Goal: Book appointment/travel/reservation

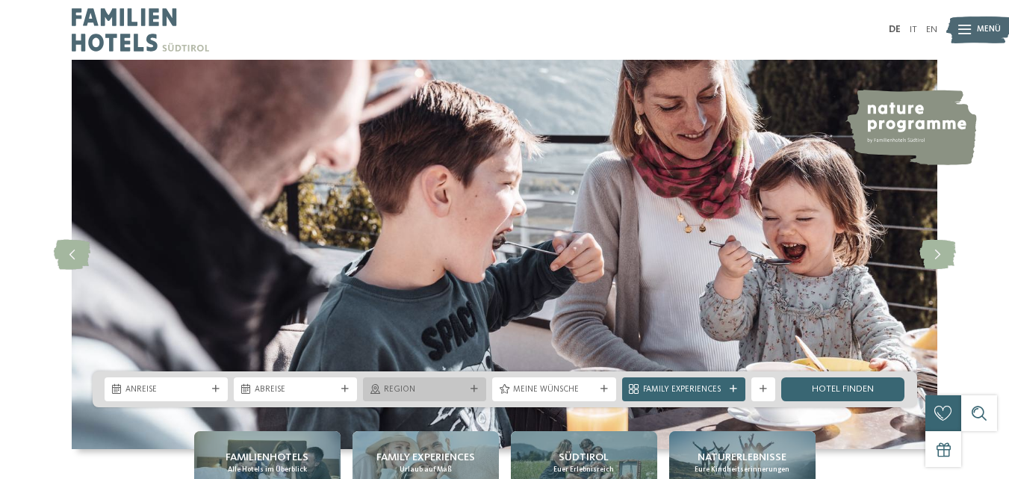
click at [474, 388] on icon at bounding box center [474, 388] width 7 height 7
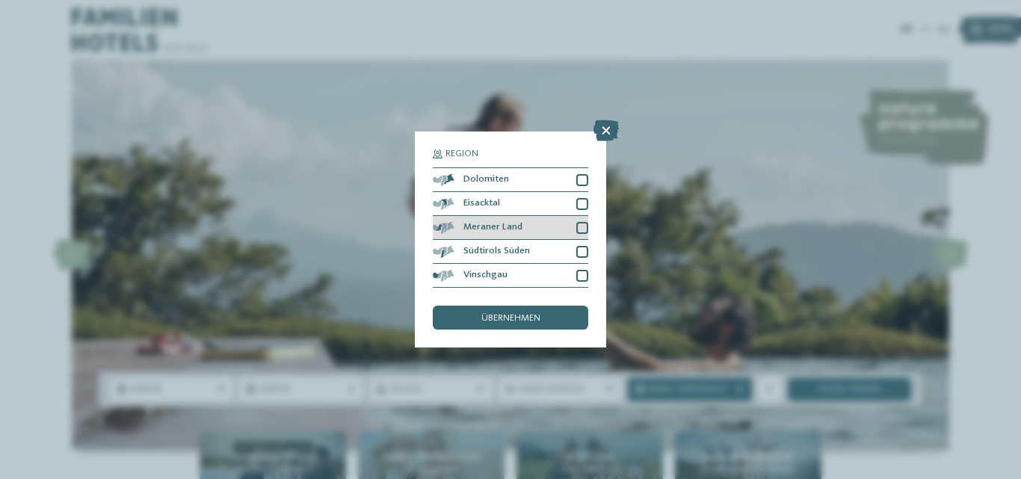
click at [585, 227] on div at bounding box center [582, 228] width 12 height 12
click at [507, 312] on div "übernehmen" at bounding box center [510, 318] width 155 height 24
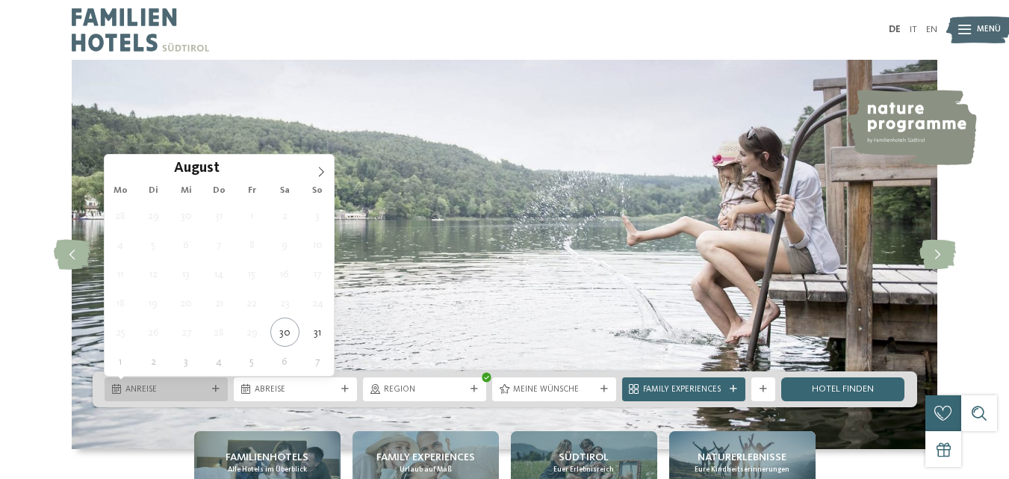
click at [214, 386] on icon at bounding box center [215, 388] width 7 height 7
click at [317, 170] on icon at bounding box center [321, 172] width 10 height 10
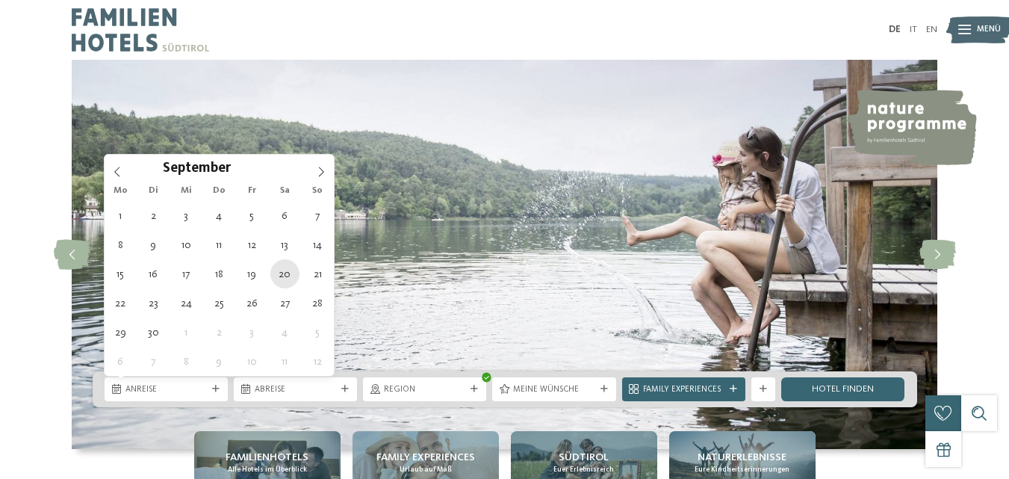
type div "20.09.2025"
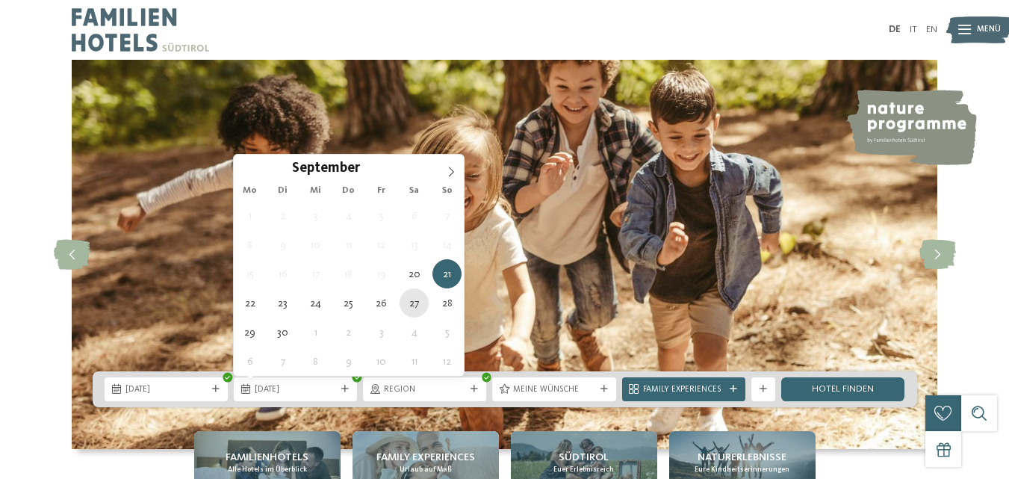
type div "[DATE]"
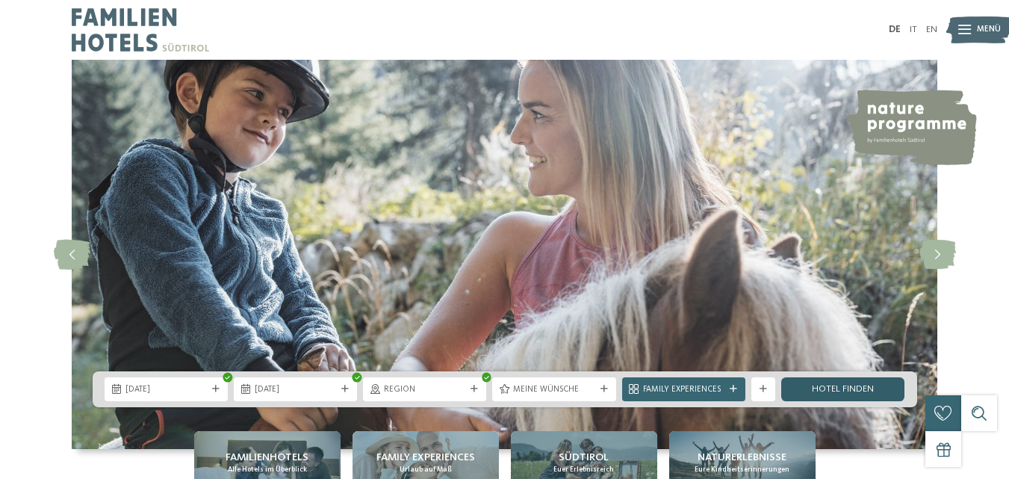
click at [861, 384] on link "Hotel finden" at bounding box center [842, 389] width 123 height 24
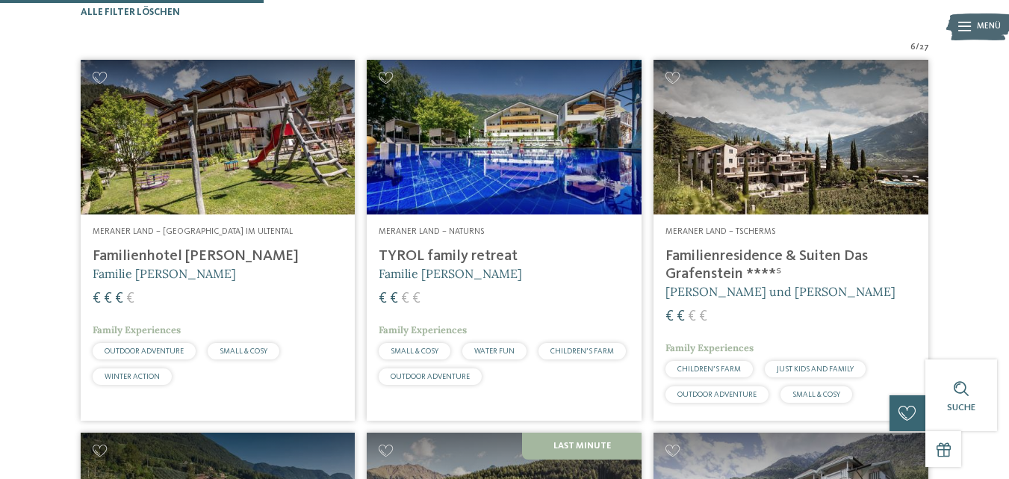
click at [418, 236] on span "Meraner Land – Naturns" at bounding box center [431, 231] width 105 height 9
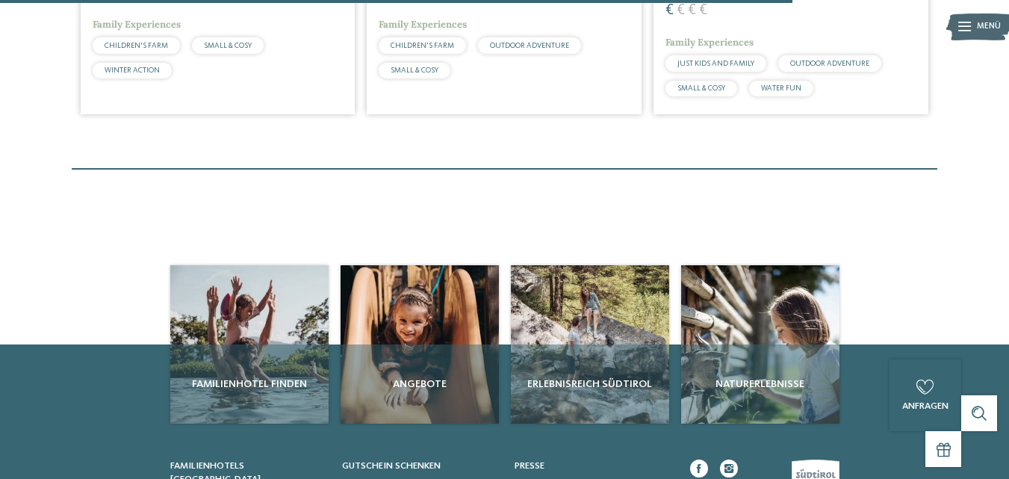
scroll to position [1176, 0]
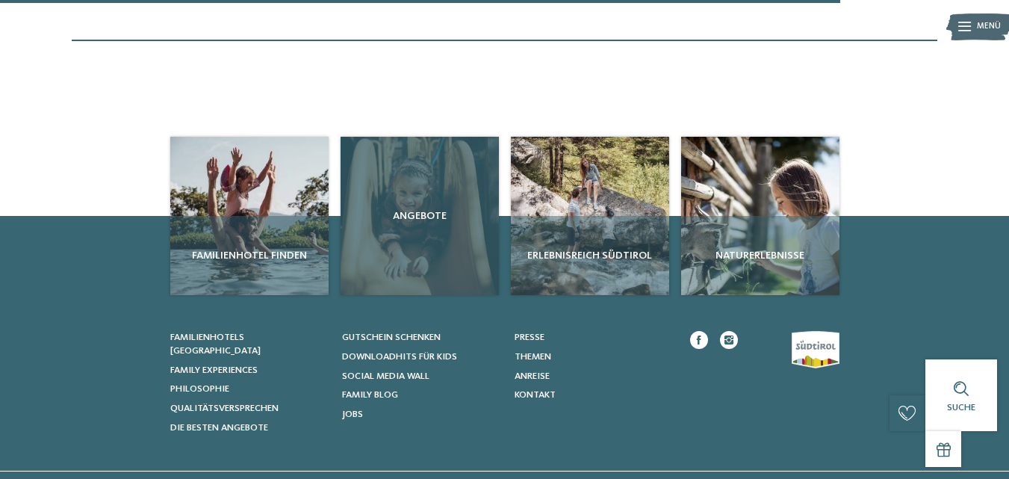
click at [437, 268] on div "Angebote" at bounding box center [420, 216] width 158 height 158
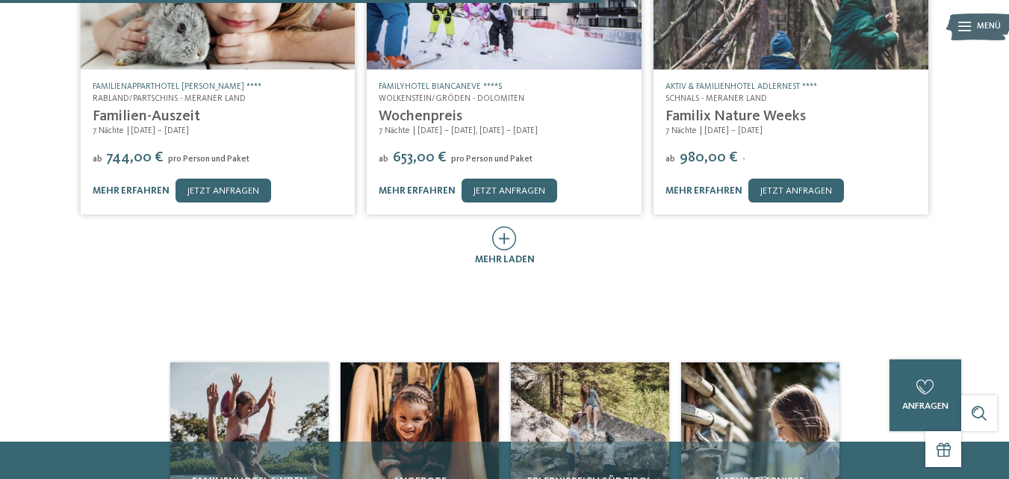
scroll to position [687, 0]
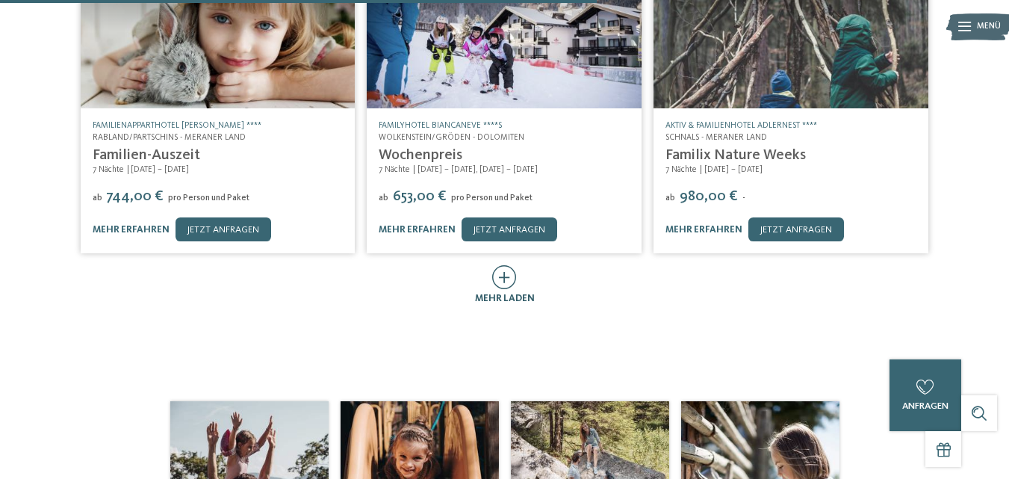
click at [504, 265] on icon at bounding box center [504, 277] width 25 height 24
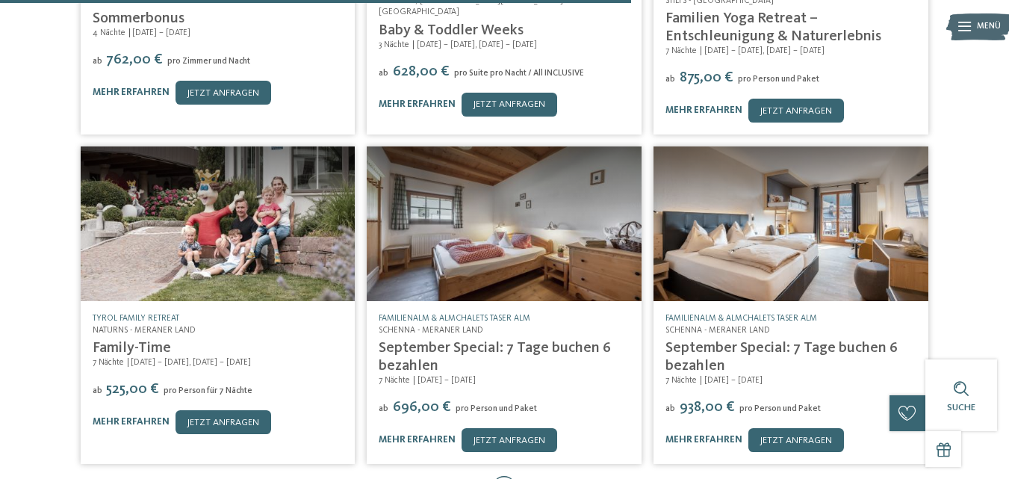
scroll to position [1165, 0]
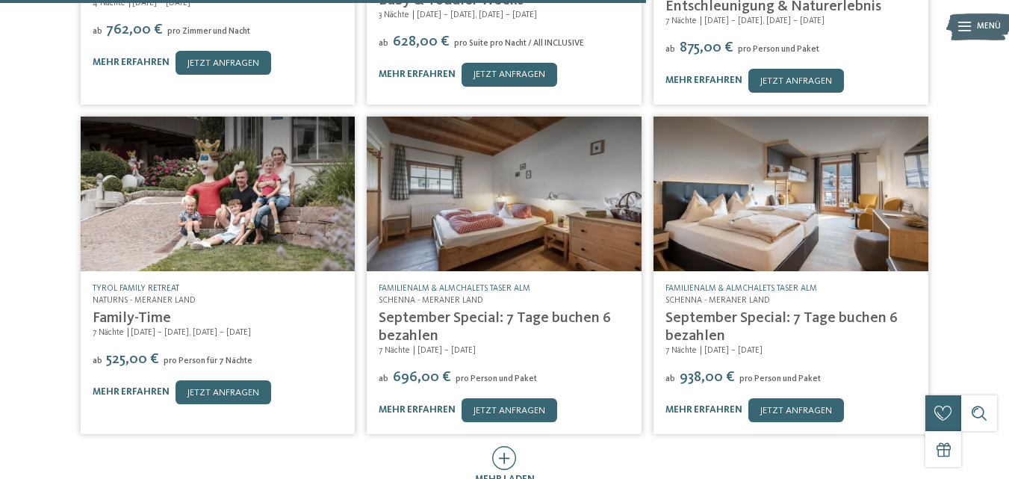
click at [147, 284] on link "TYROL family retreat" at bounding box center [136, 288] width 87 height 9
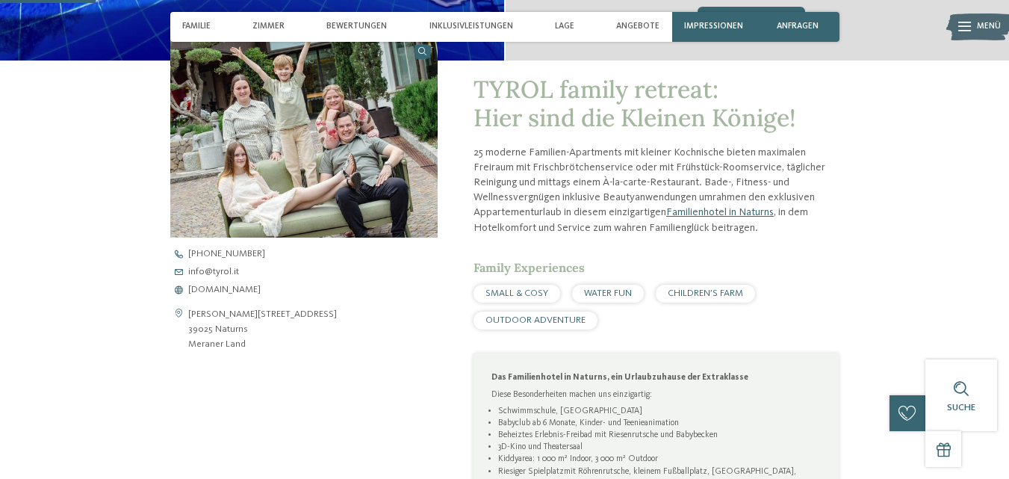
scroll to position [418, 0]
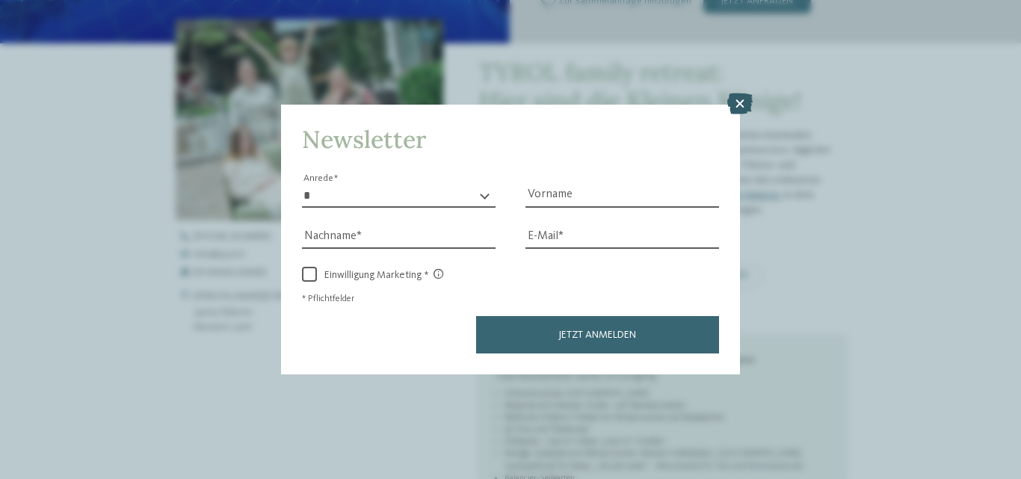
click at [740, 103] on icon at bounding box center [739, 103] width 25 height 21
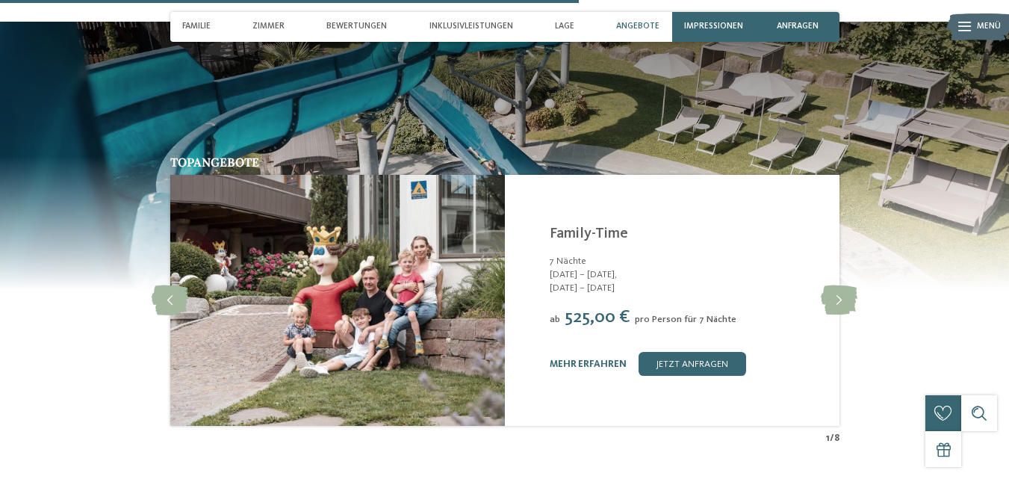
scroll to position [2450, 0]
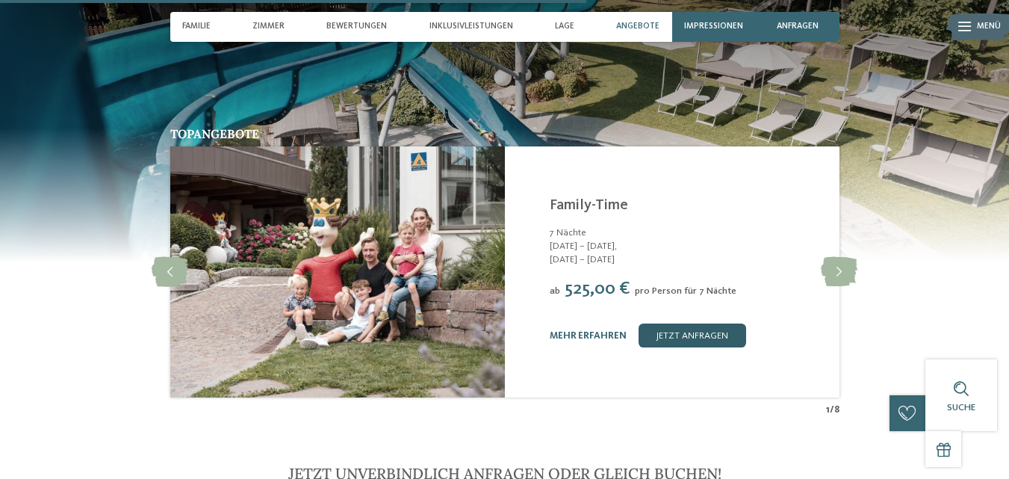
click at [677, 334] on link "jetzt anfragen" at bounding box center [693, 335] width 108 height 24
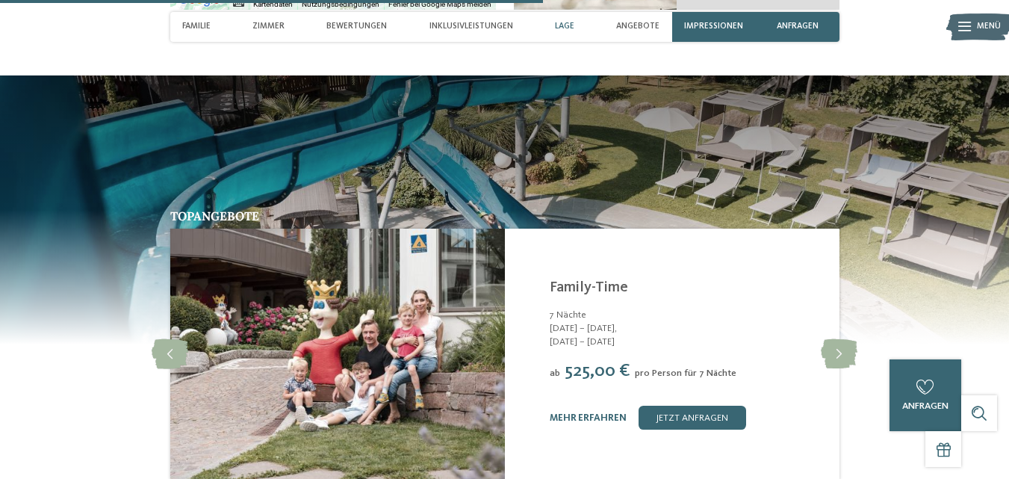
scroll to position [2367, 0]
